Goal: Navigation & Orientation: Find specific page/section

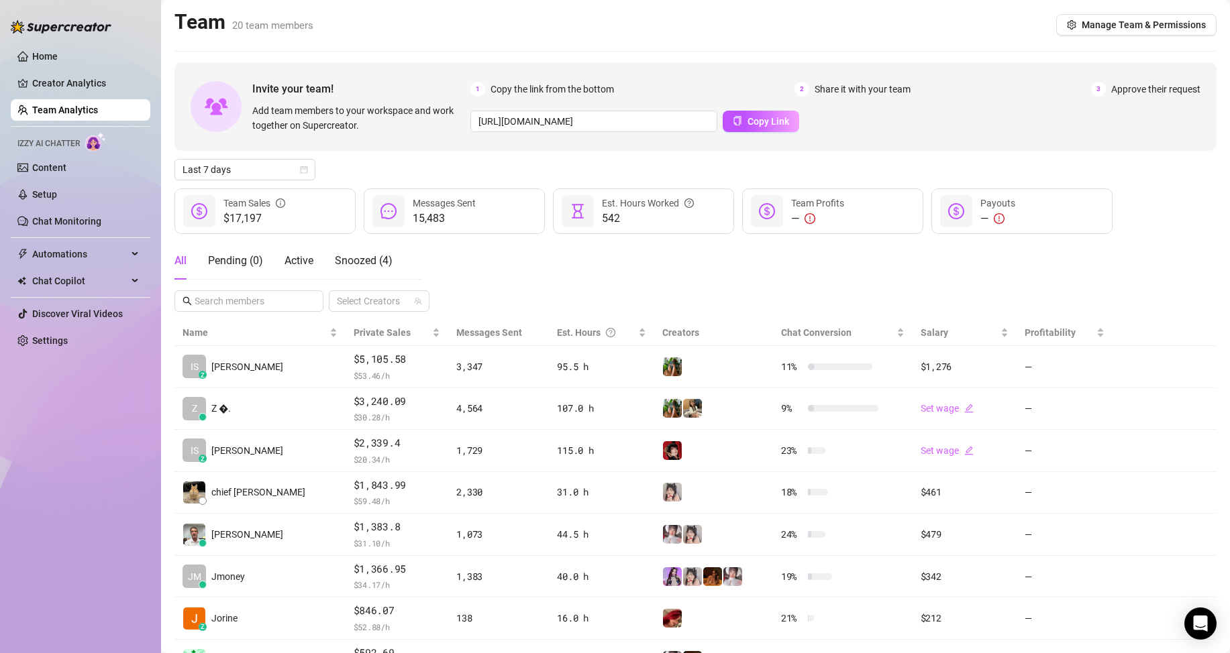
click at [68, 110] on link "Team Analytics" at bounding box center [65, 110] width 66 height 11
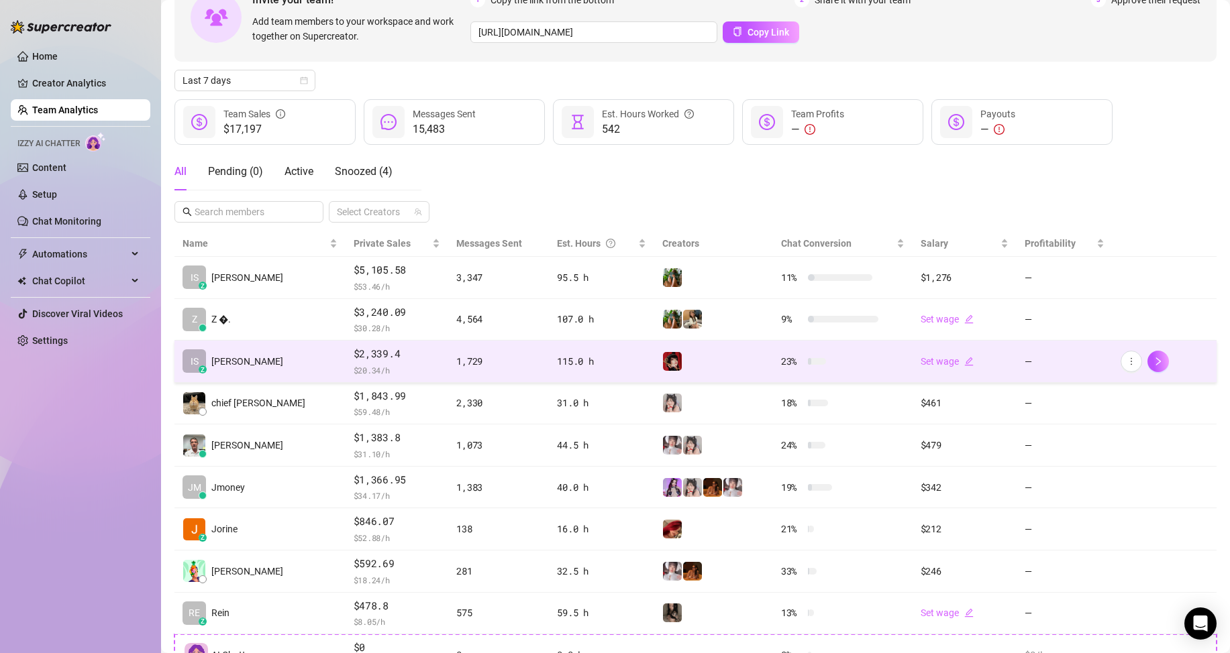
scroll to position [134, 0]
